Goal: Information Seeking & Learning: Learn about a topic

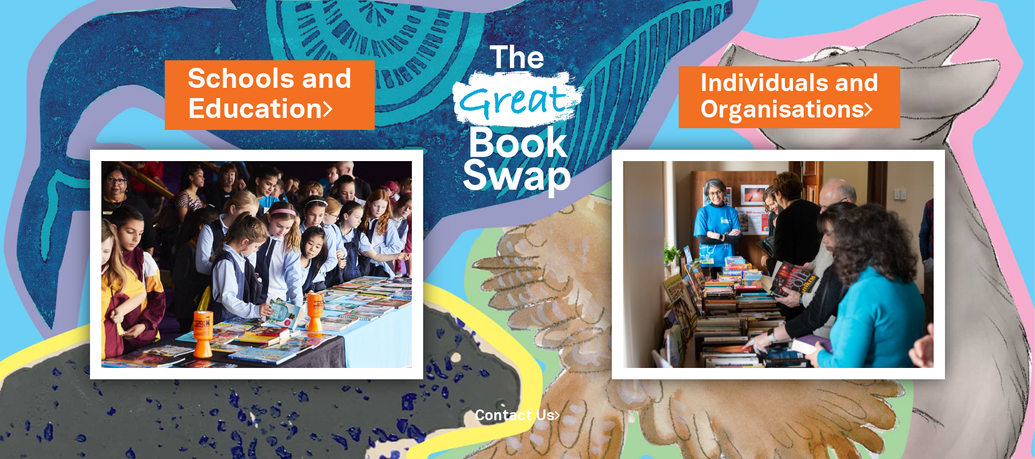
click at [322, 88] on link "Schools and Education" at bounding box center [270, 95] width 165 height 68
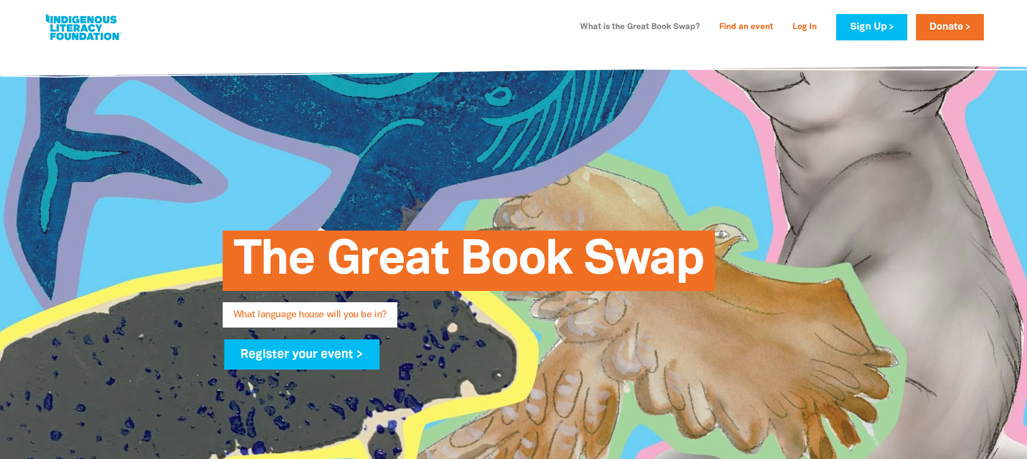
click at [648, 25] on link "What is the Great Book Swap?" at bounding box center [639, 27] width 133 height 17
